Goal: Task Accomplishment & Management: Use online tool/utility

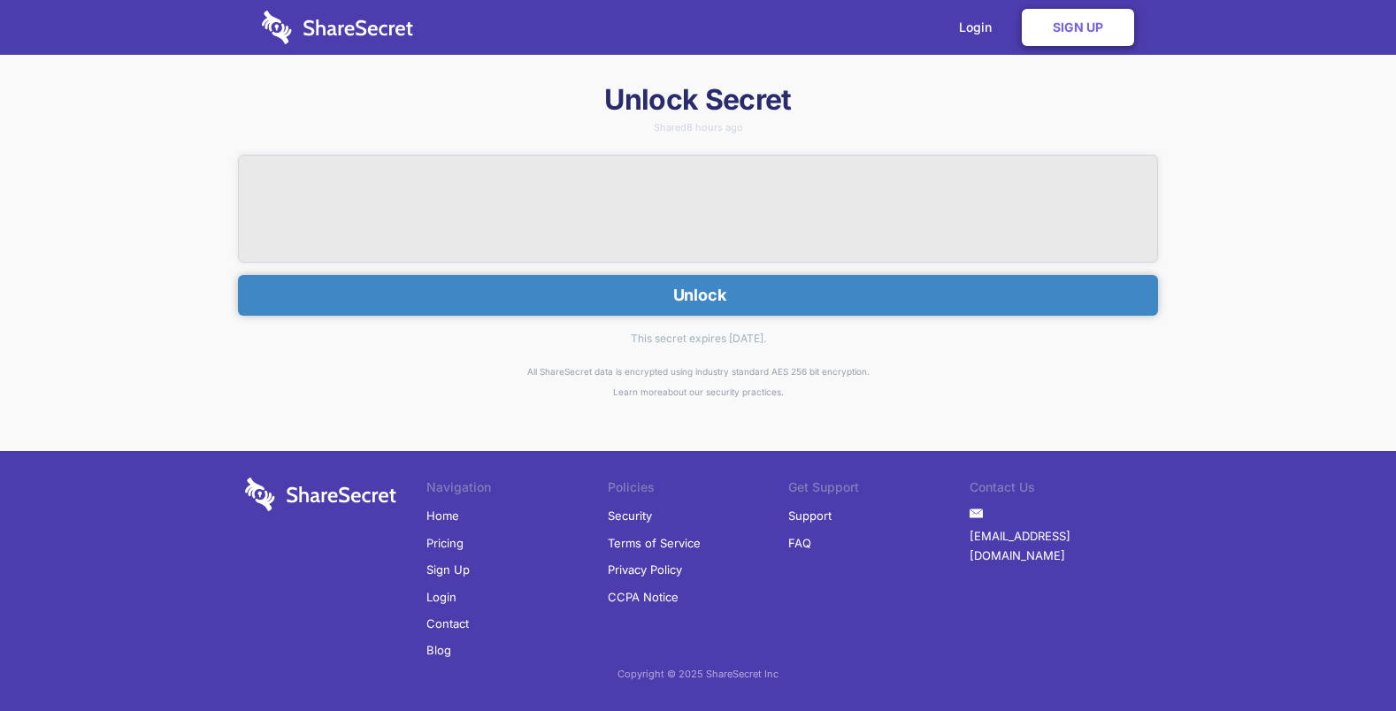
click at [706, 290] on button "Unlock" at bounding box center [698, 295] width 920 height 41
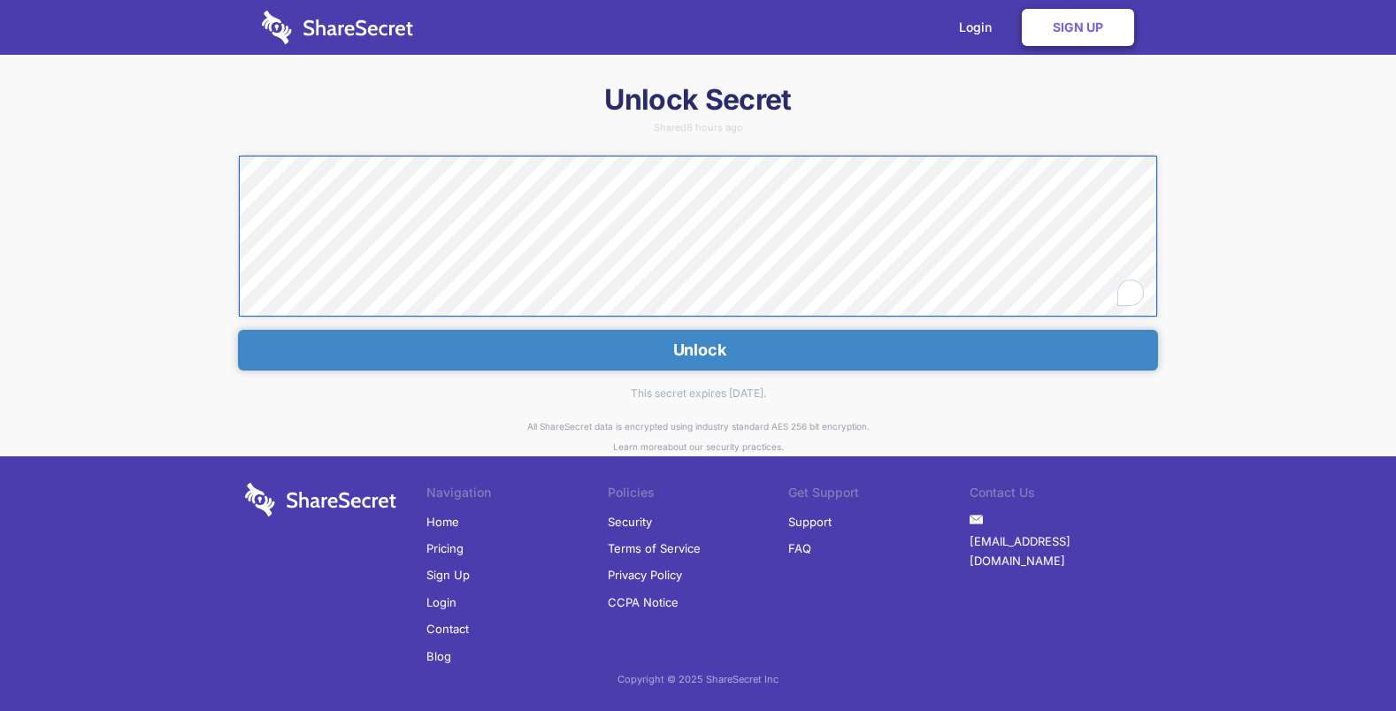
click at [188, 159] on div "Unlock Secret Shared 8 hours ago Unlock This secret expires [DATE]. All ShareSe…" at bounding box center [698, 398] width 1396 height 635
click at [737, 344] on button "Unlock" at bounding box center [698, 350] width 920 height 41
click at [705, 347] on button "Unlock" at bounding box center [698, 350] width 920 height 41
click at [981, 28] on link "Login" at bounding box center [979, 27] width 77 height 55
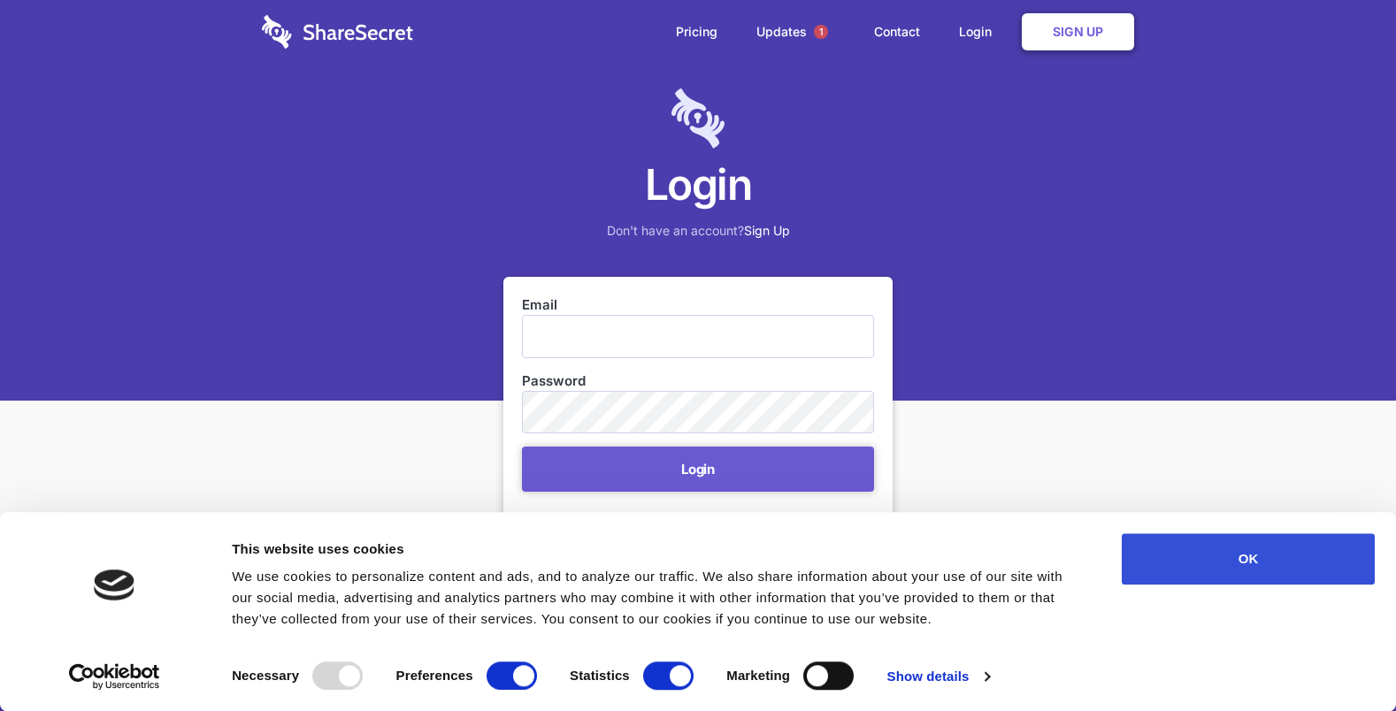
click at [1189, 554] on button "OK" at bounding box center [1248, 558] width 253 height 51
